Goal: Transaction & Acquisition: Purchase product/service

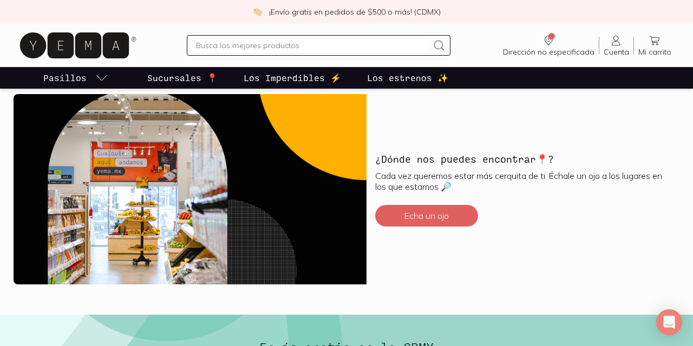
scroll to position [2356, 0]
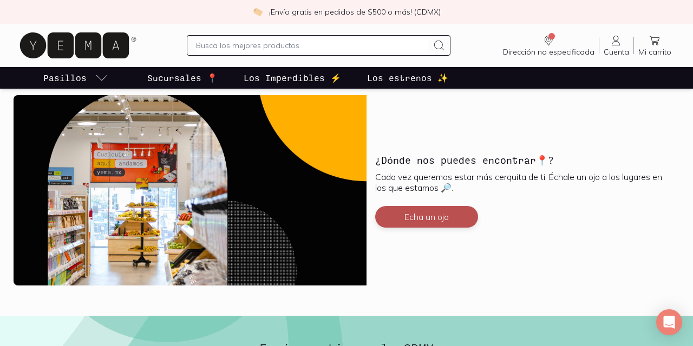
click at [442, 216] on button "Echa un ojo" at bounding box center [426, 217] width 103 height 22
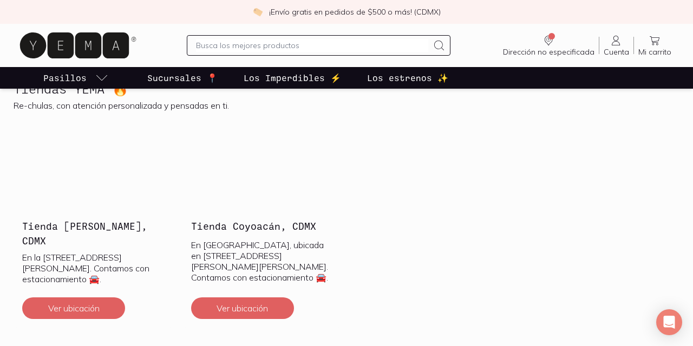
scroll to position [292, 0]
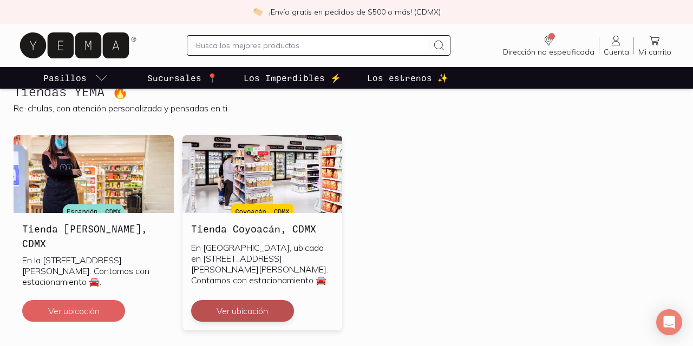
click at [237, 310] on button "Ver ubicación" at bounding box center [242, 311] width 103 height 22
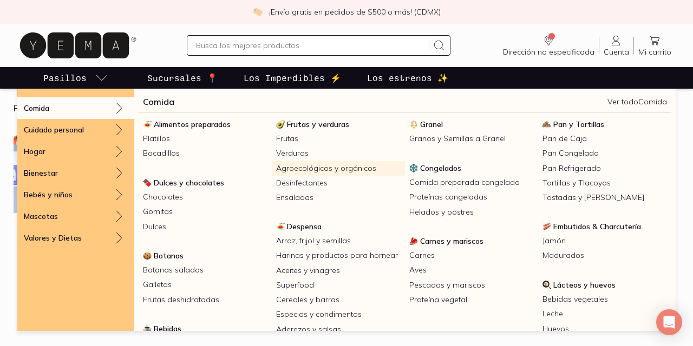
scroll to position [292, 0]
click at [77, 79] on p "Pasillos" at bounding box center [64, 77] width 43 height 13
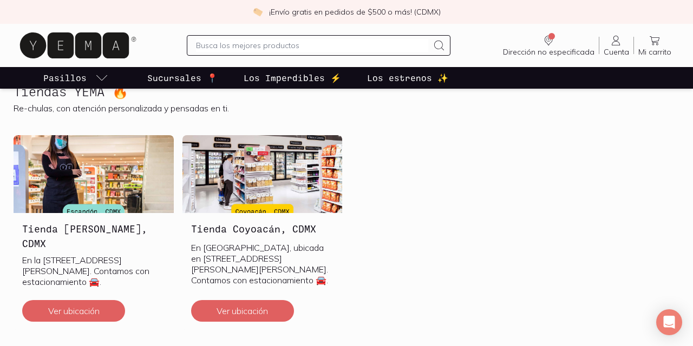
click at [290, 81] on p "Los Imperdibles ⚡️" at bounding box center [292, 77] width 97 height 13
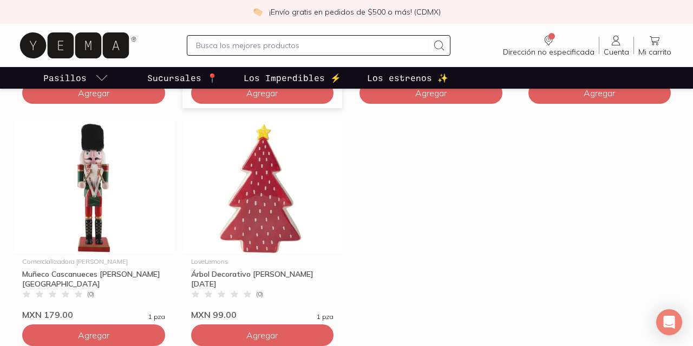
scroll to position [812, 0]
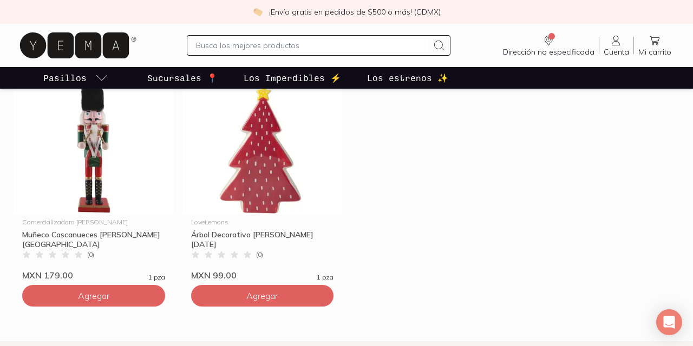
click at [367, 81] on p "Los estrenos ✨" at bounding box center [407, 77] width 81 height 13
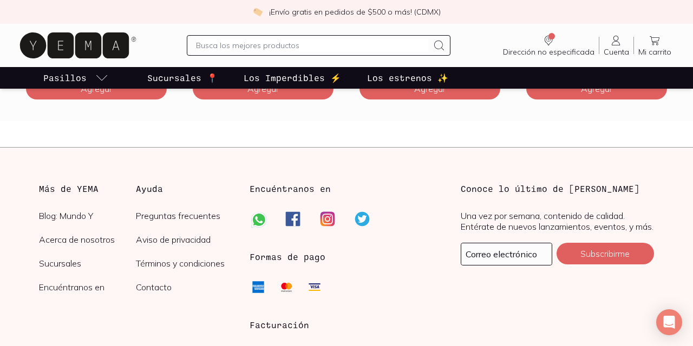
scroll to position [3157, 0]
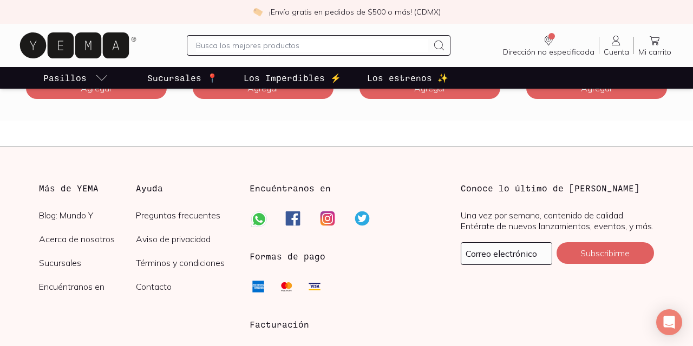
click at [409, 77] on p "Los estrenos ✨" at bounding box center [407, 77] width 81 height 13
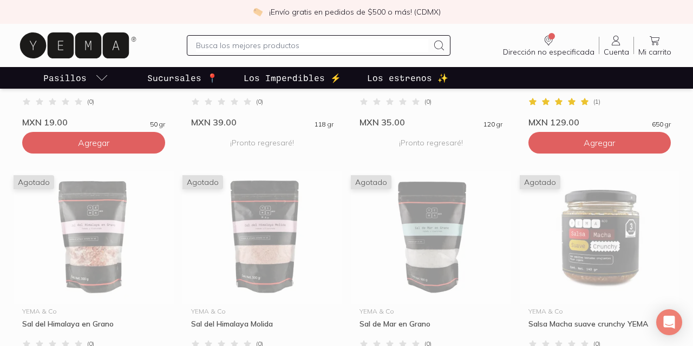
scroll to position [444, 0]
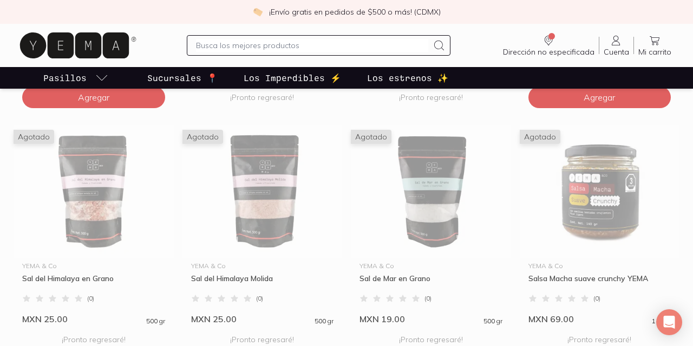
click at [314, 77] on p "Los Imperdibles ⚡️" at bounding box center [292, 77] width 97 height 13
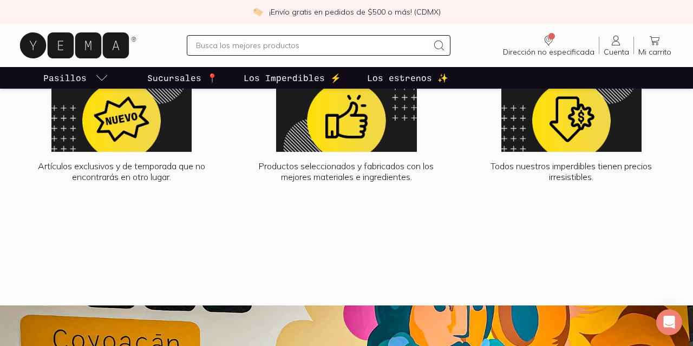
scroll to position [1140, 0]
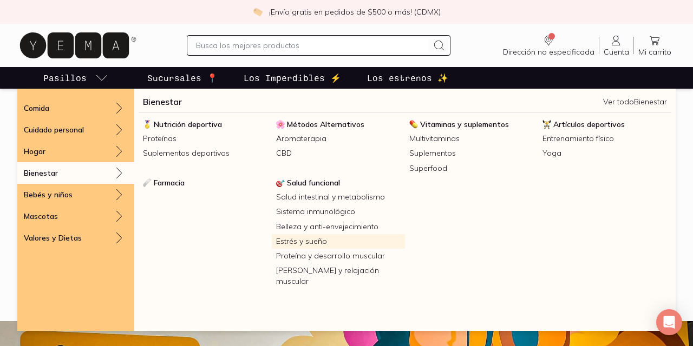
click at [308, 239] on link "Estrés y sueño" at bounding box center [338, 241] width 133 height 15
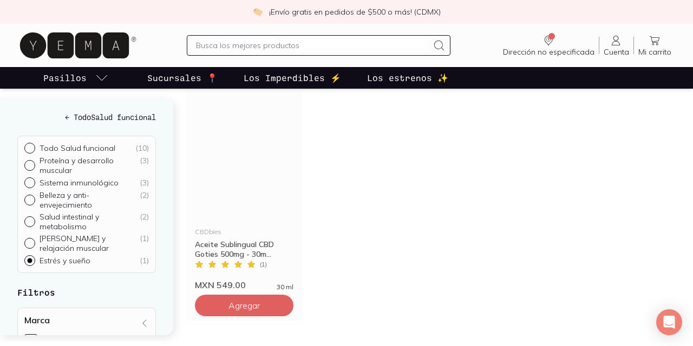
scroll to position [129, 0]
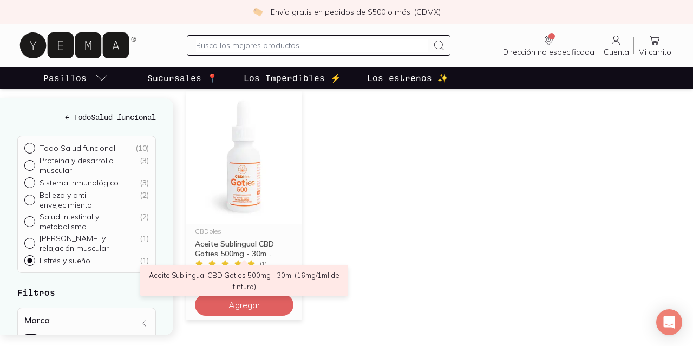
click at [251, 244] on div "Aceite Sublingual CBD Goties 500mg - 30m..." at bounding box center [244, 248] width 98 height 19
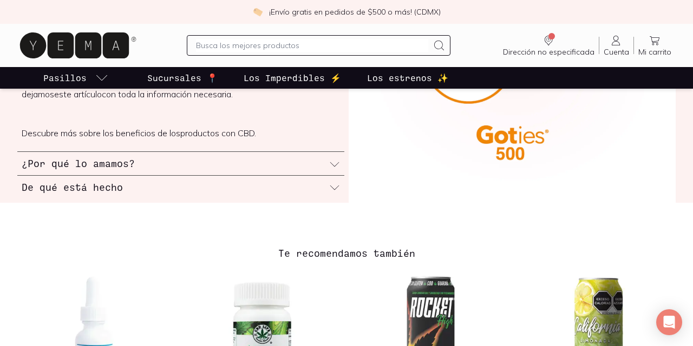
scroll to position [646, 0]
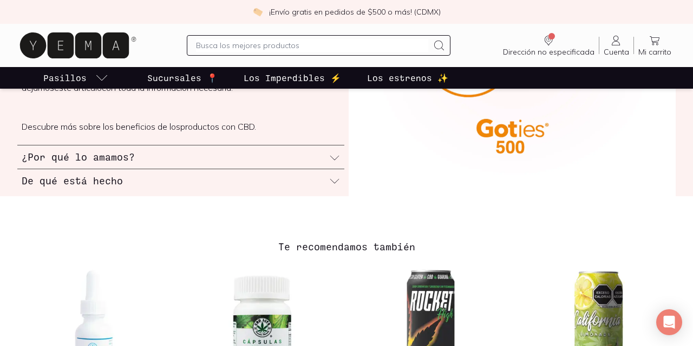
drag, startPoint x: 185, startPoint y: 172, endPoint x: 175, endPoint y: 161, distance: 14.2
click at [184, 172] on div "De qué está hecho" at bounding box center [180, 180] width 327 height 23
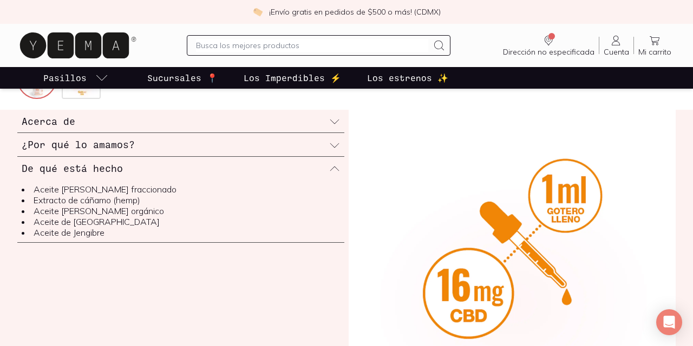
scroll to position [403, 0]
click at [108, 145] on h3 "¿Por qué lo amamos?" at bounding box center [78, 145] width 113 height 14
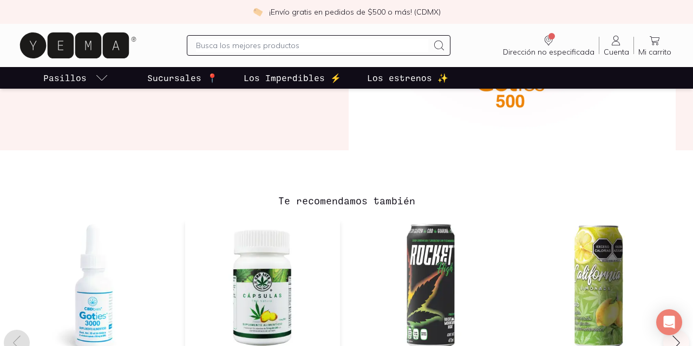
scroll to position [823, 0]
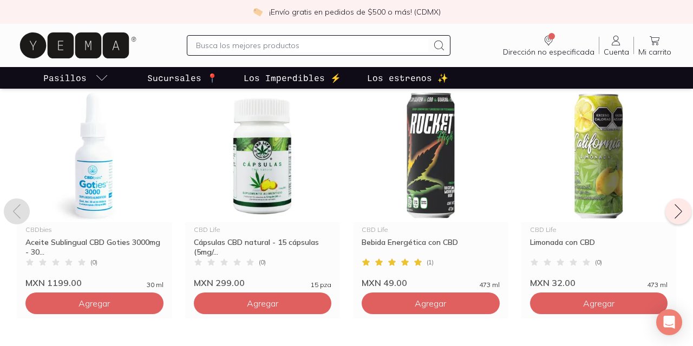
click at [679, 212] on icon at bounding box center [677, 211] width 17 height 17
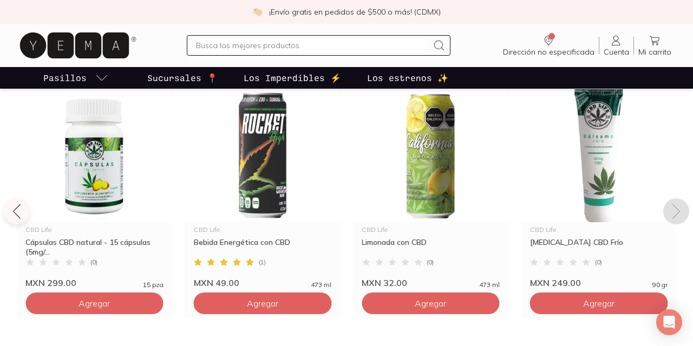
click at [679, 212] on icon at bounding box center [675, 211] width 17 height 17
click at [677, 212] on icon at bounding box center [675, 211] width 17 height 17
click at [18, 211] on icon at bounding box center [14, 211] width 17 height 17
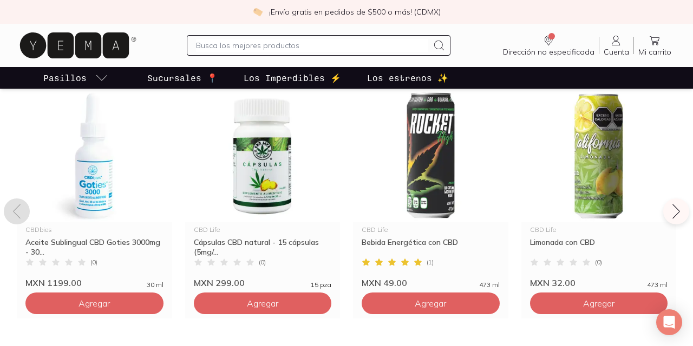
click at [18, 211] on icon at bounding box center [16, 211] width 17 height 17
click at [15, 214] on icon at bounding box center [16, 212] width 7 height 15
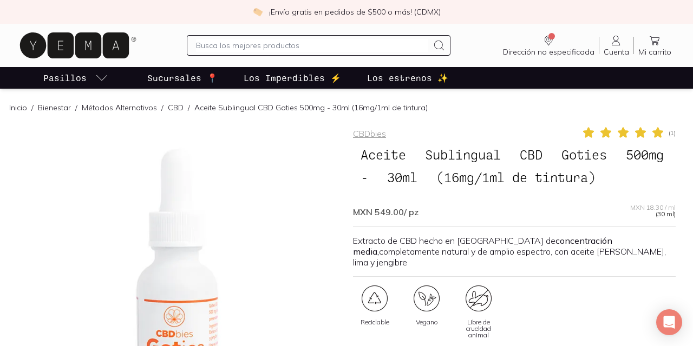
scroll to position [0, 0]
click at [55, 108] on link "Bienestar" at bounding box center [54, 108] width 33 height 10
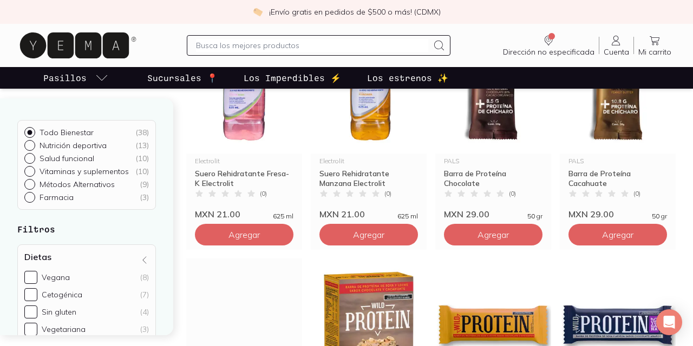
scroll to position [454, 0]
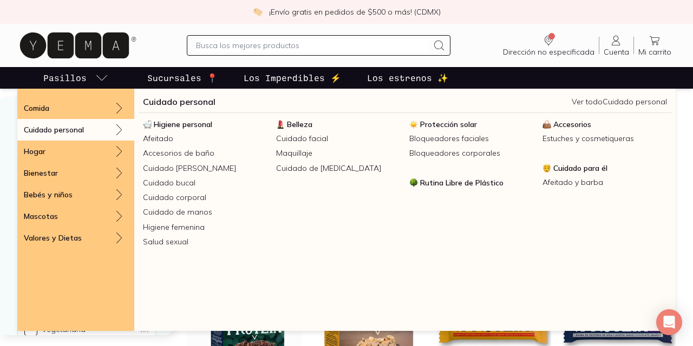
click at [104, 126] on div "Cuidado personal" at bounding box center [75, 130] width 117 height 22
